Goal: Find specific page/section: Find specific page/section

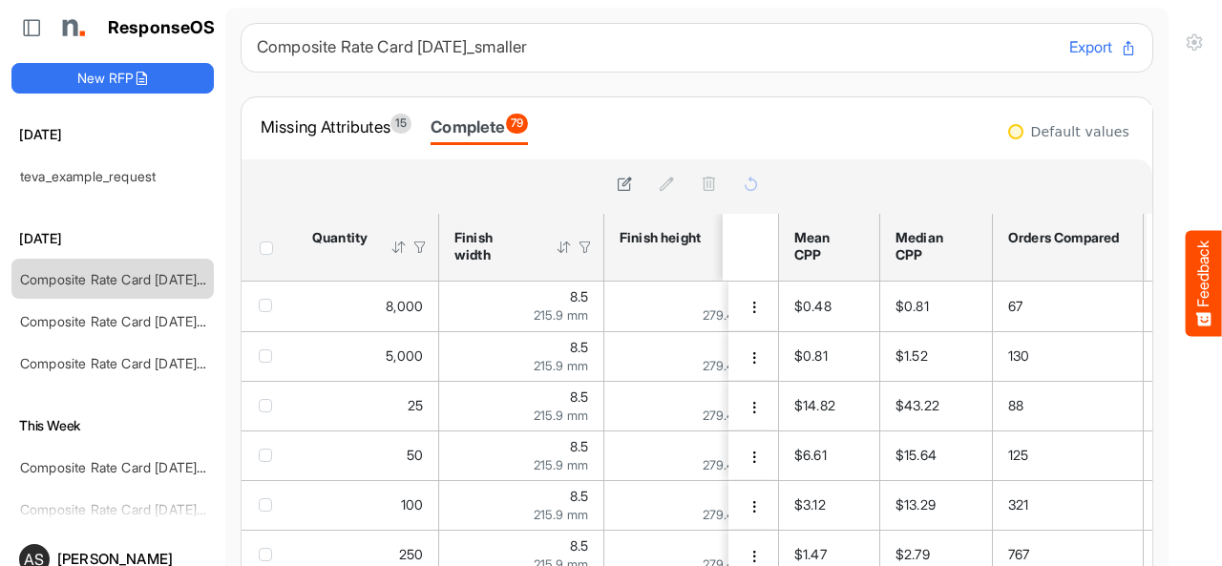
click at [479, 125] on div "Complete 79" at bounding box center [478, 127] width 97 height 27
click at [374, 127] on div "Missing Attributes 15" at bounding box center [336, 127] width 151 height 27
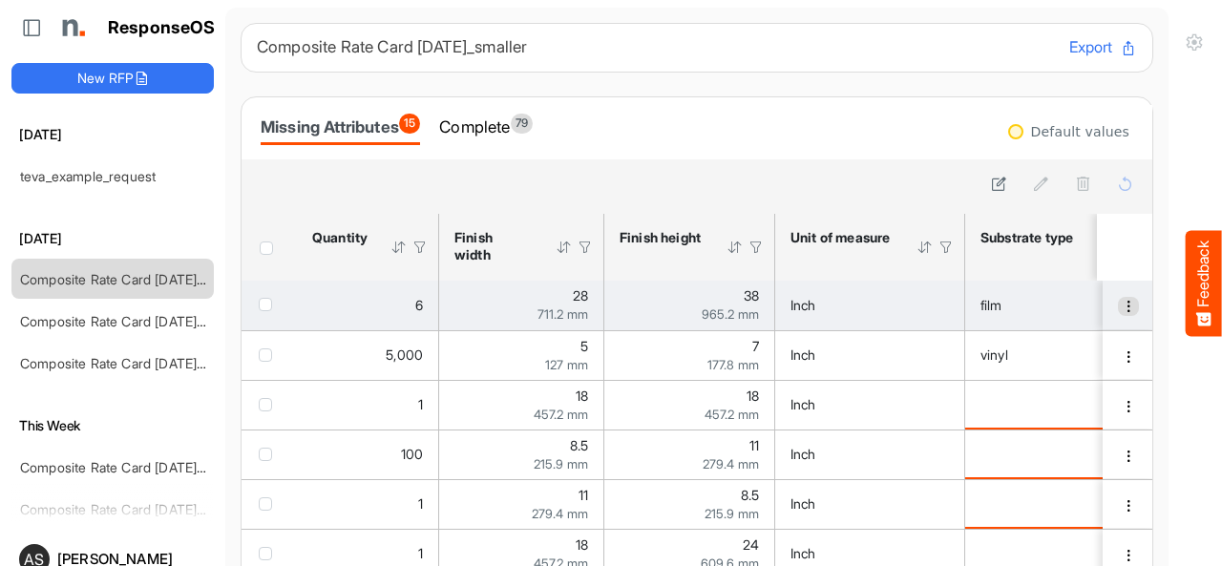
click at [1118, 303] on button "dropdownbutton" at bounding box center [1128, 306] width 21 height 19
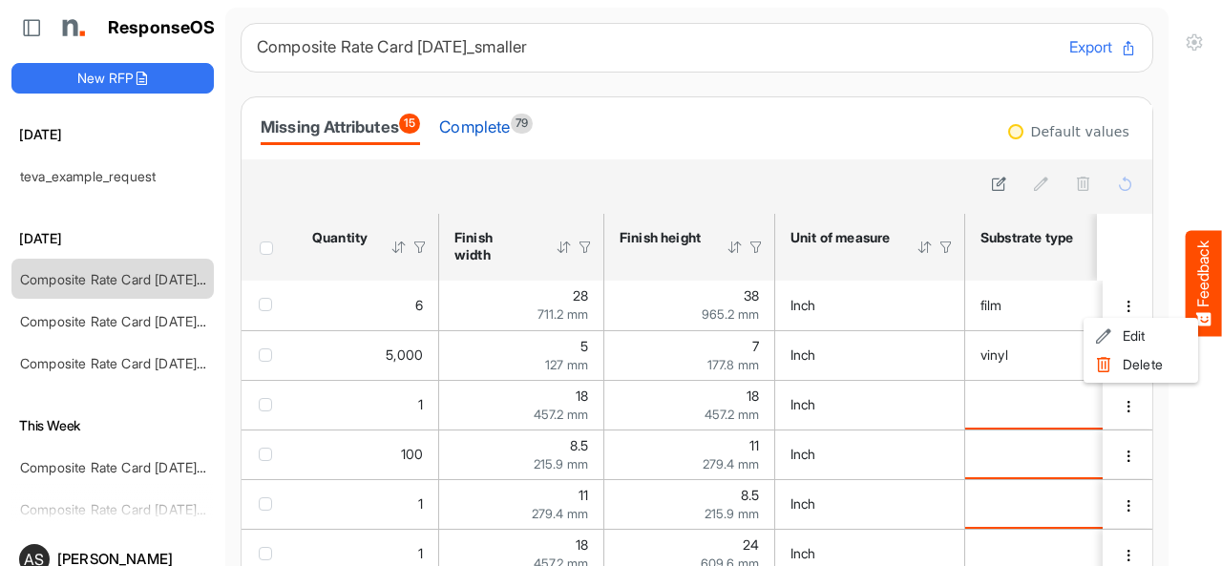
click at [487, 135] on div "Complete 79" at bounding box center [486, 127] width 94 height 27
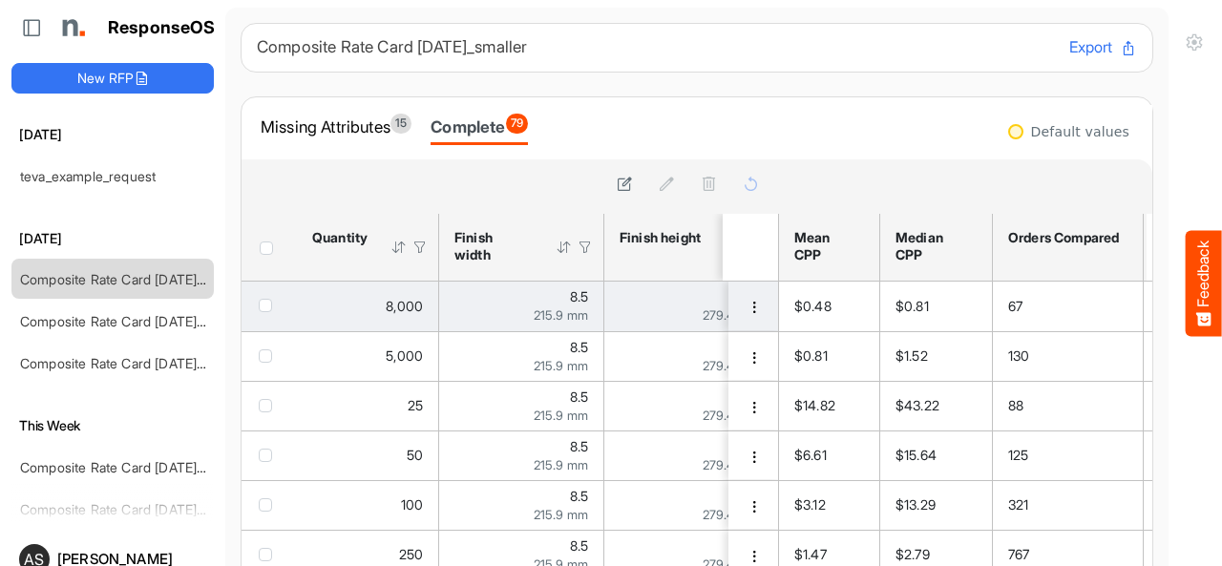
click at [728, 318] on td "fb695fbc-d3f8-4749-b210-b97122a0a6c0 is template cell Column Header" at bounding box center [754, 307] width 53 height 50
click at [743, 312] on button "dropdownbutton" at bounding box center [753, 307] width 21 height 19
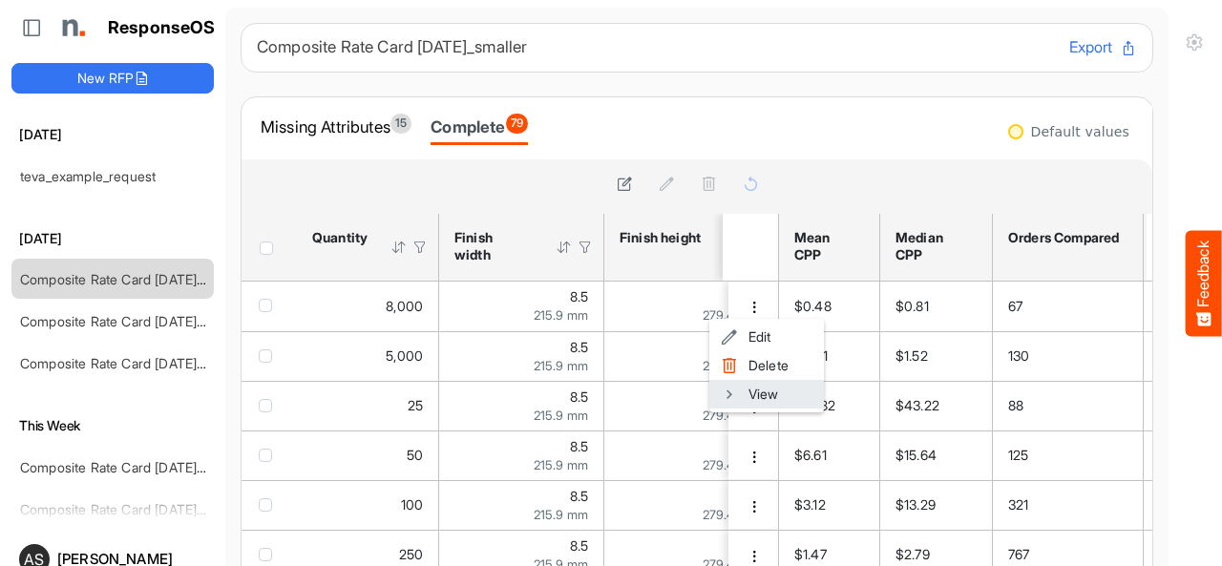
click at [742, 394] on li "View" at bounding box center [766, 394] width 115 height 29
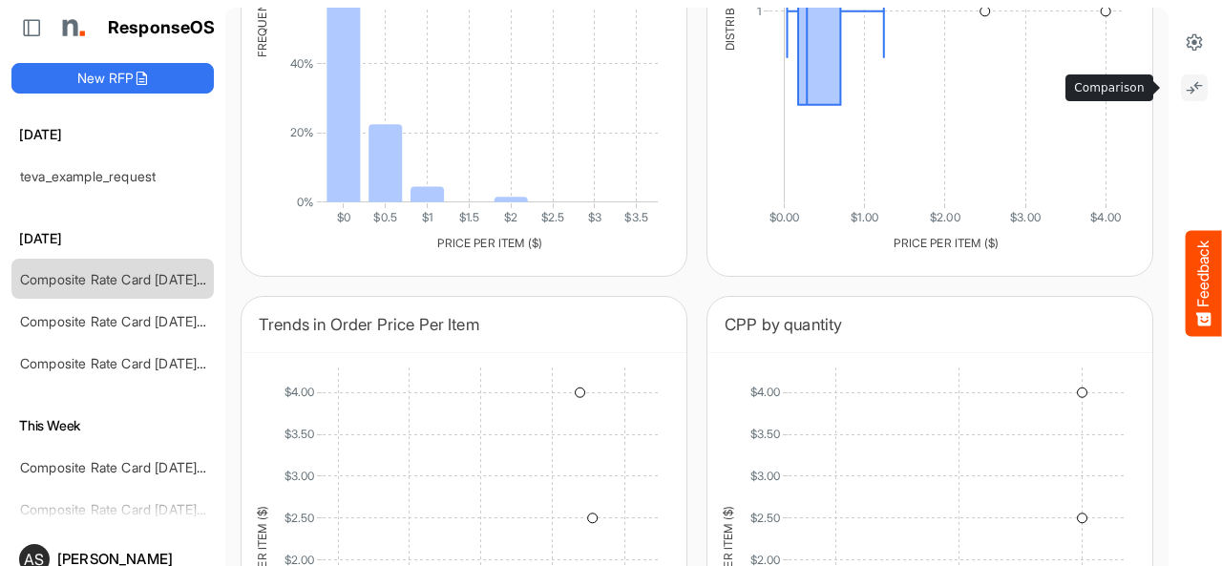
click at [1184, 87] on icon at bounding box center [1193, 87] width 19 height 19
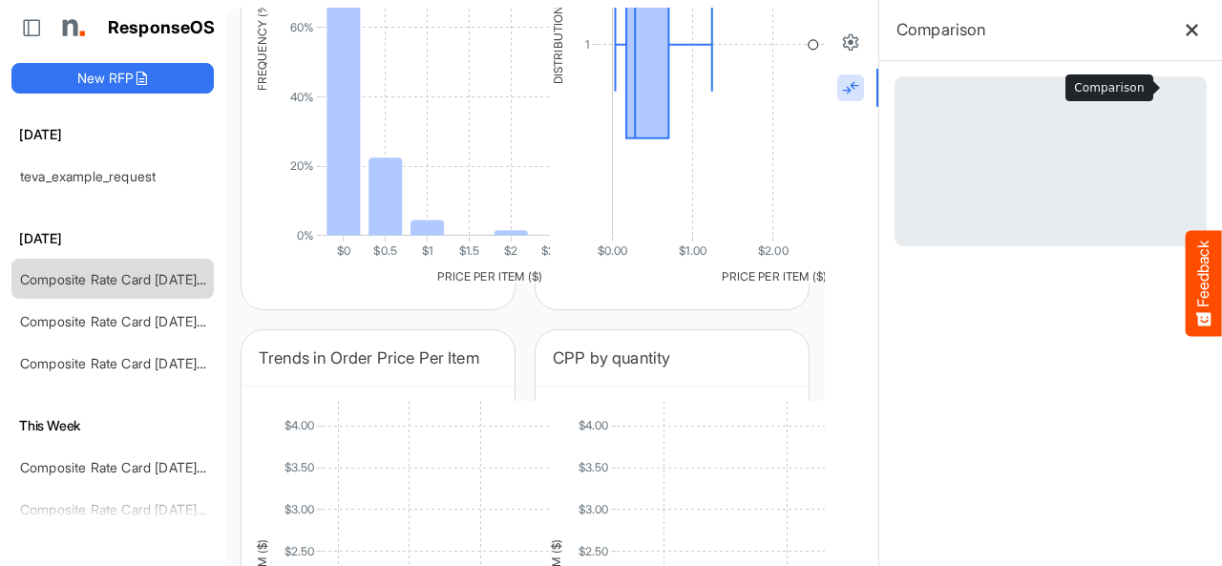
scroll to position [1537, 0]
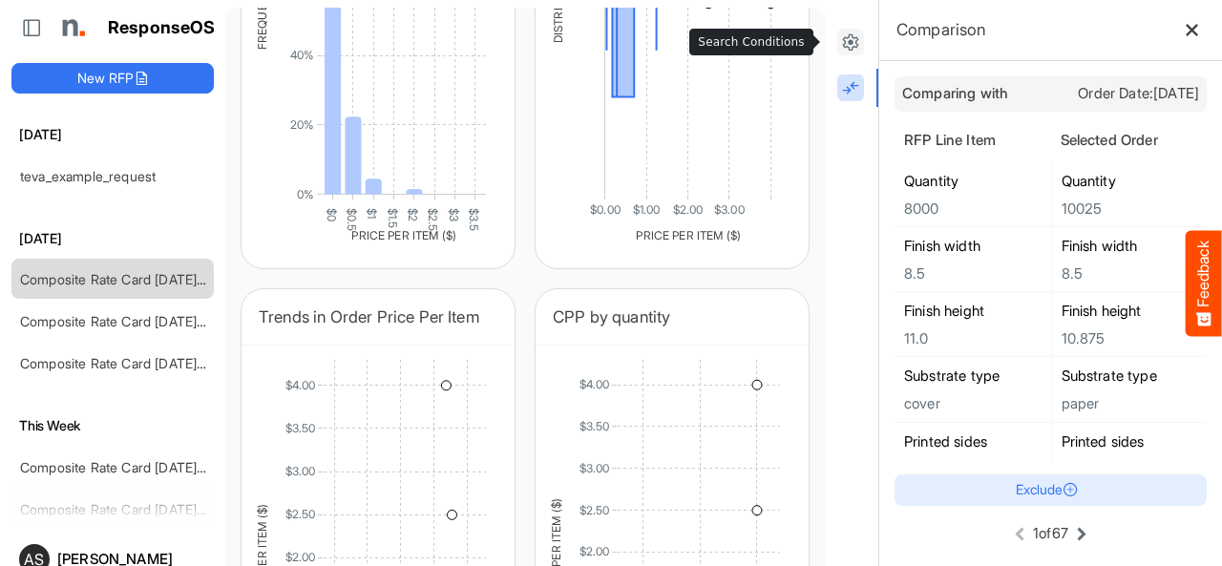
click at [841, 47] on icon at bounding box center [850, 41] width 19 height 19
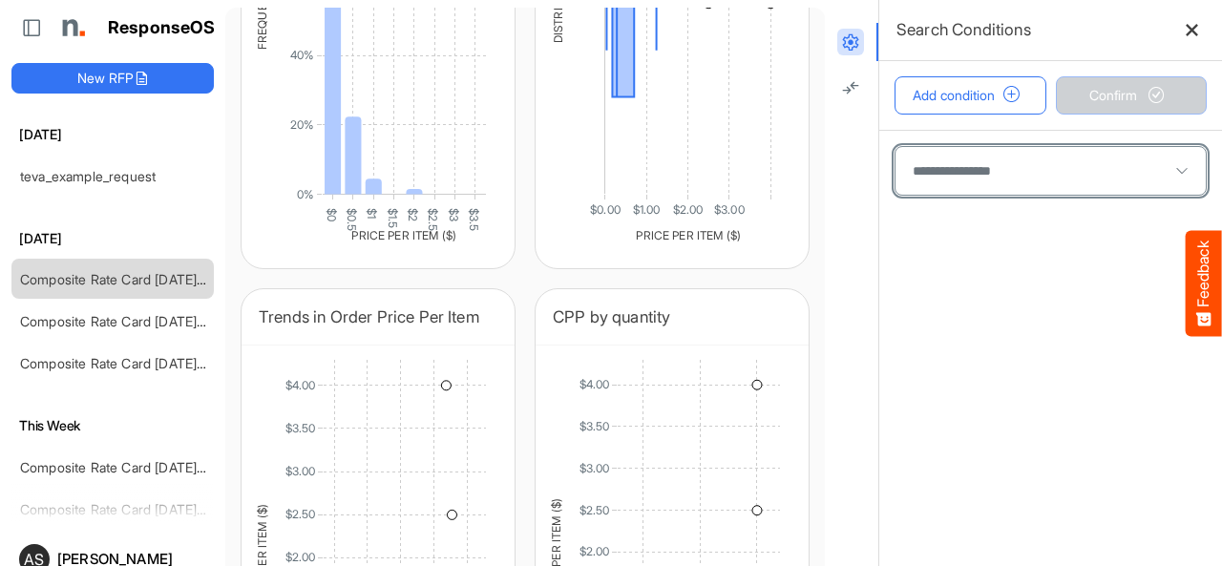
click at [1070, 186] on span at bounding box center [1050, 171] width 310 height 48
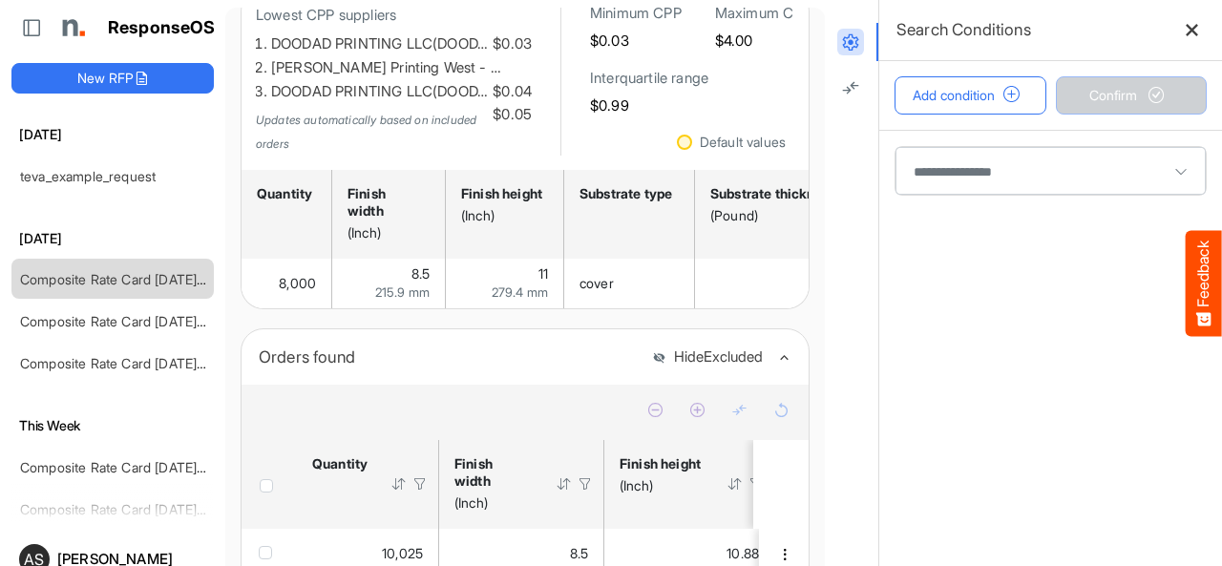
scroll to position [0, 0]
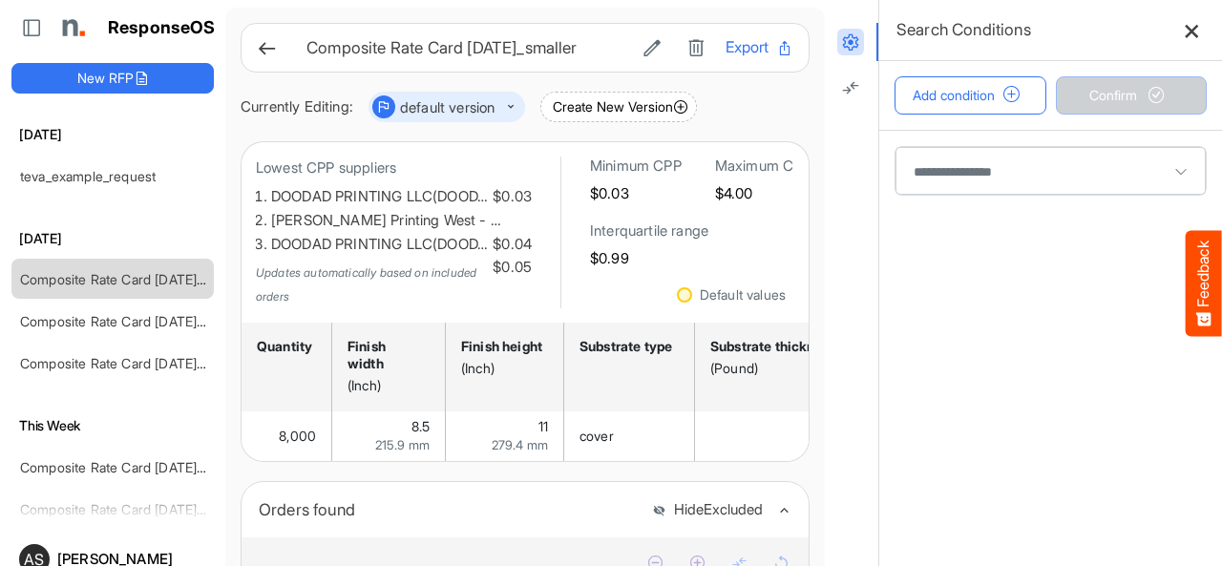
click at [1177, 38] on button at bounding box center [1192, 30] width 30 height 30
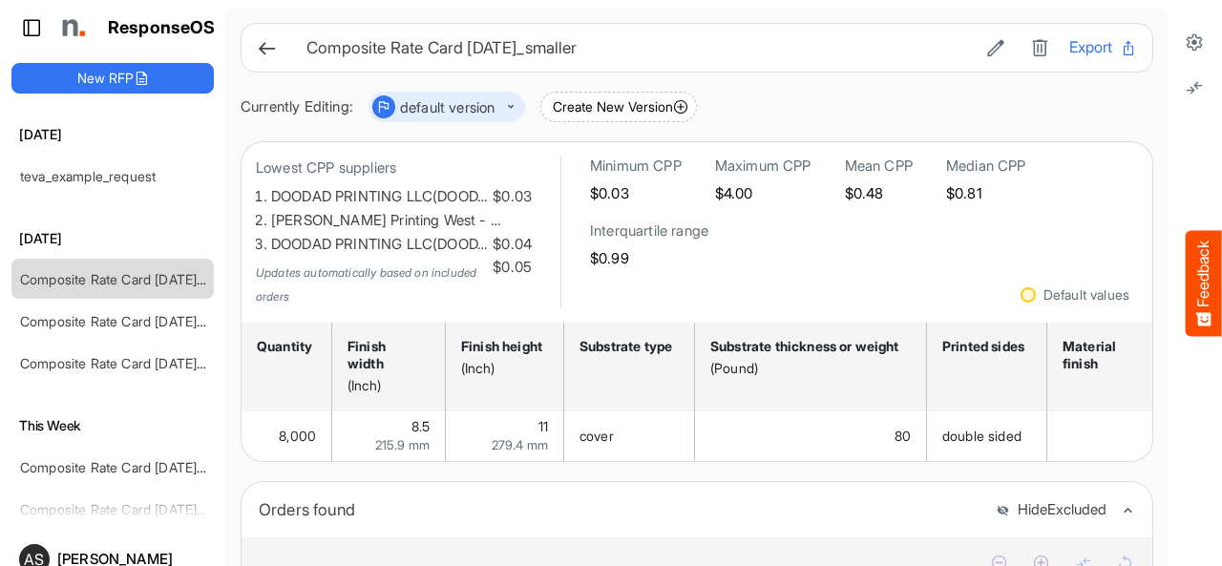
click at [21, 31] on button at bounding box center [29, 27] width 34 height 19
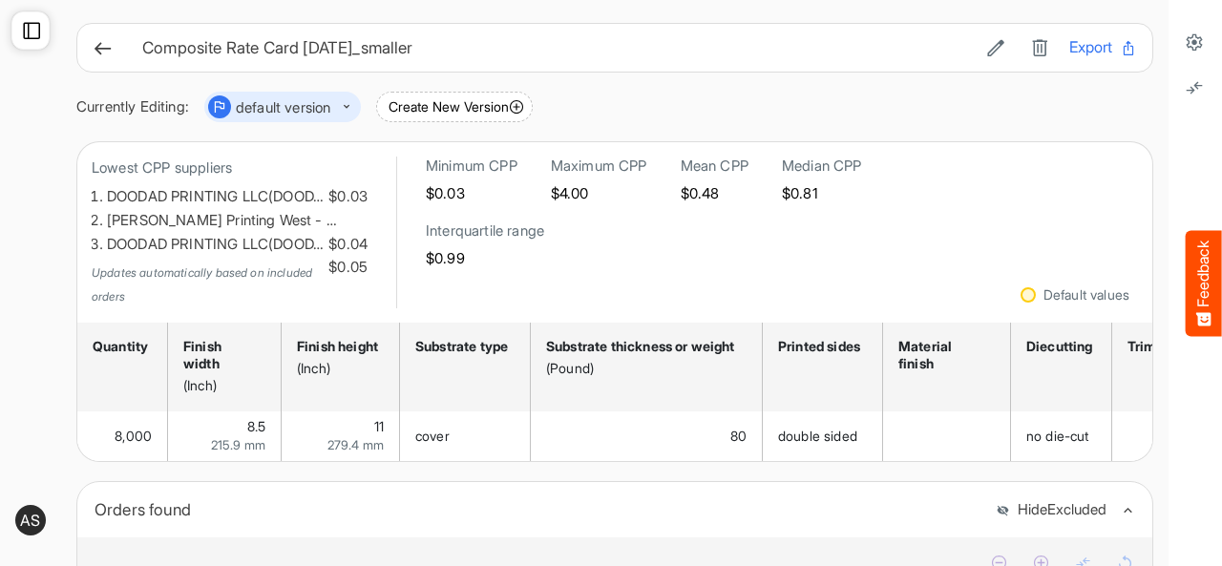
click at [21, 31] on div at bounding box center [30, 30] width 38 height 38
click at [36, 32] on icon at bounding box center [31, 30] width 19 height 19
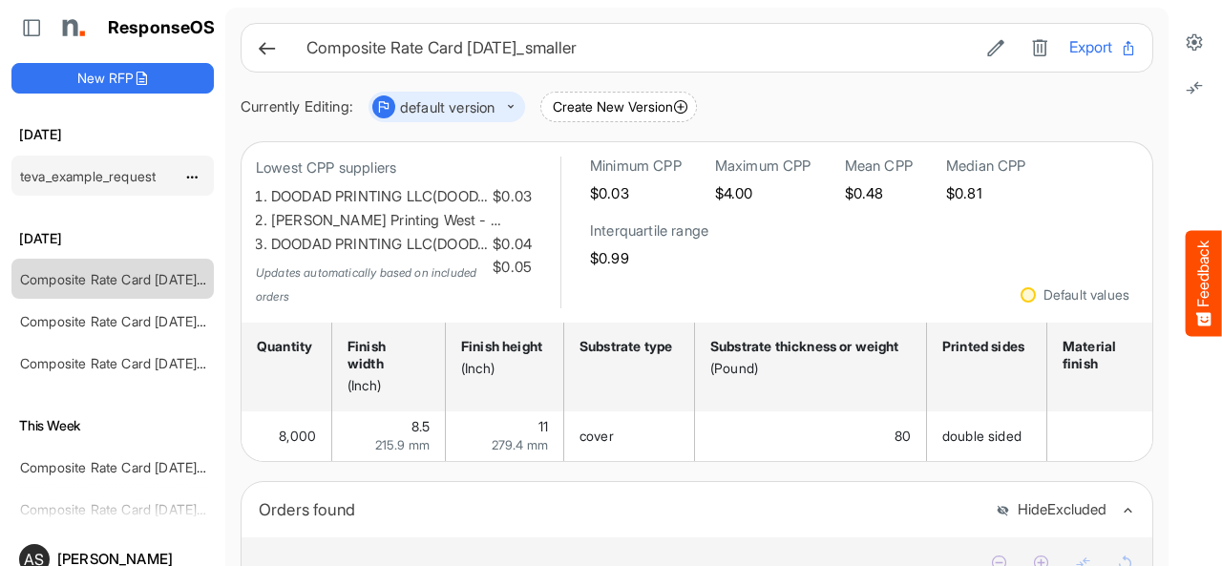
click at [128, 173] on link "teva_example_request" at bounding box center [88, 176] width 136 height 16
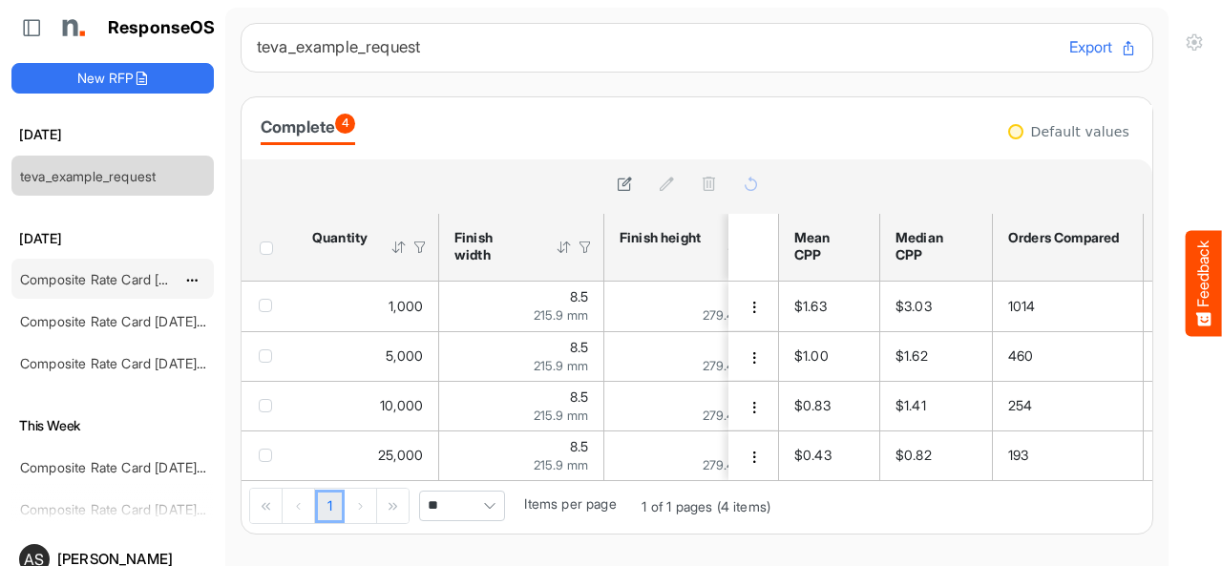
click at [106, 288] on div "Composite Rate Card [DATE]_smaller" at bounding box center [97, 279] width 170 height 38
click at [107, 280] on link "Composite Rate Card [DATE]_smaller" at bounding box center [133, 279] width 226 height 16
